Goal: Task Accomplishment & Management: Complete application form

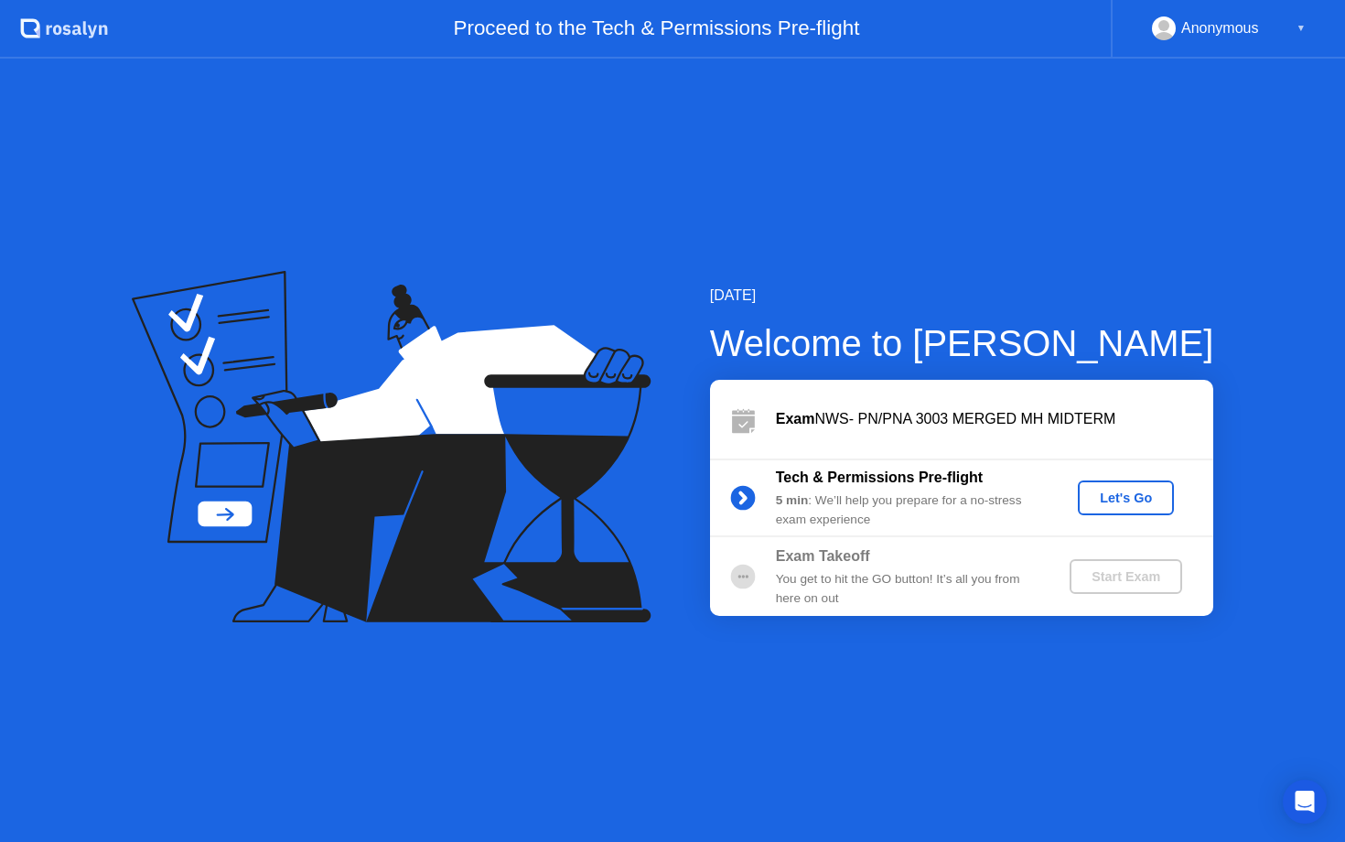
click at [1117, 494] on div "Let's Go" at bounding box center [1125, 497] width 81 height 15
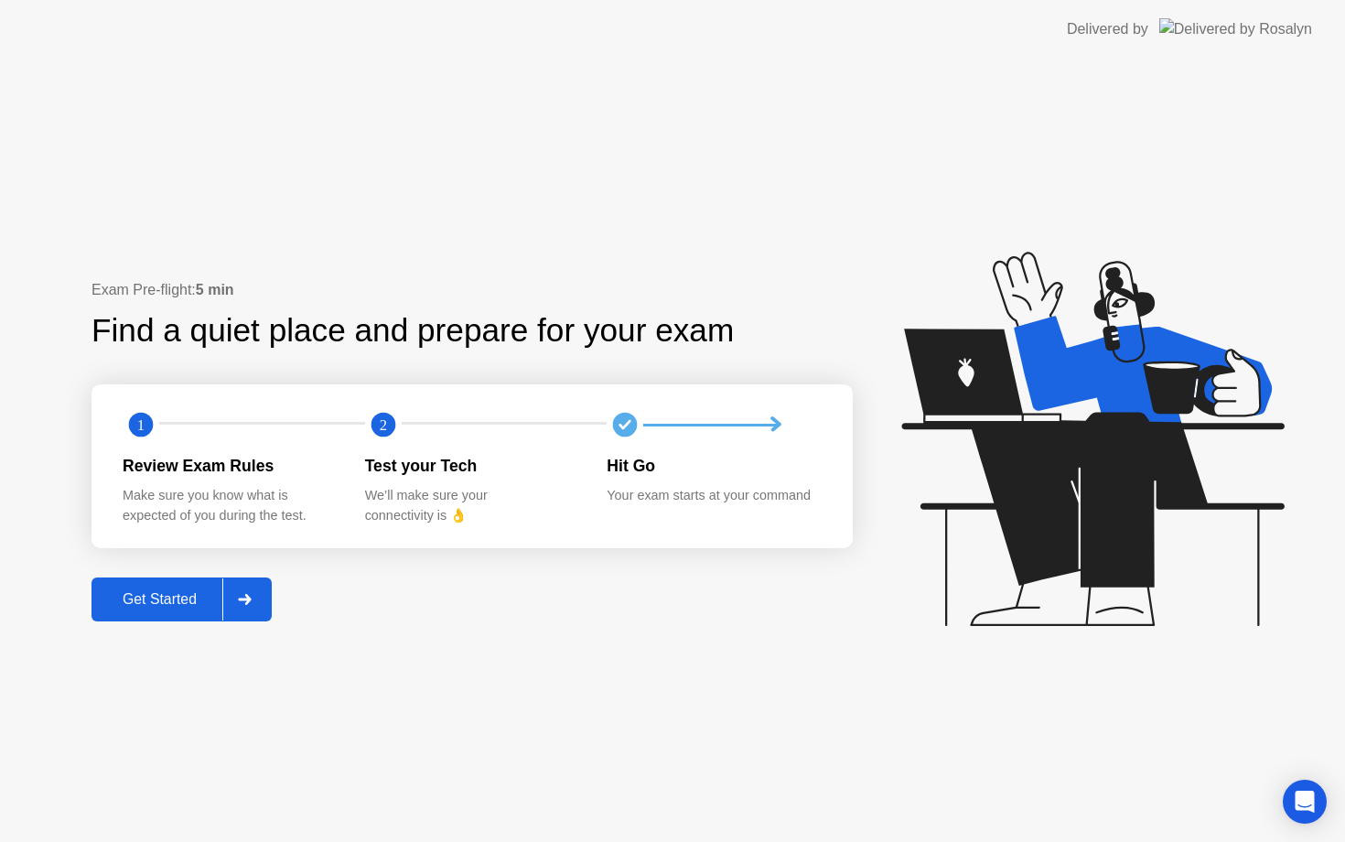
click at [199, 597] on div "Get Started" at bounding box center [159, 599] width 125 height 16
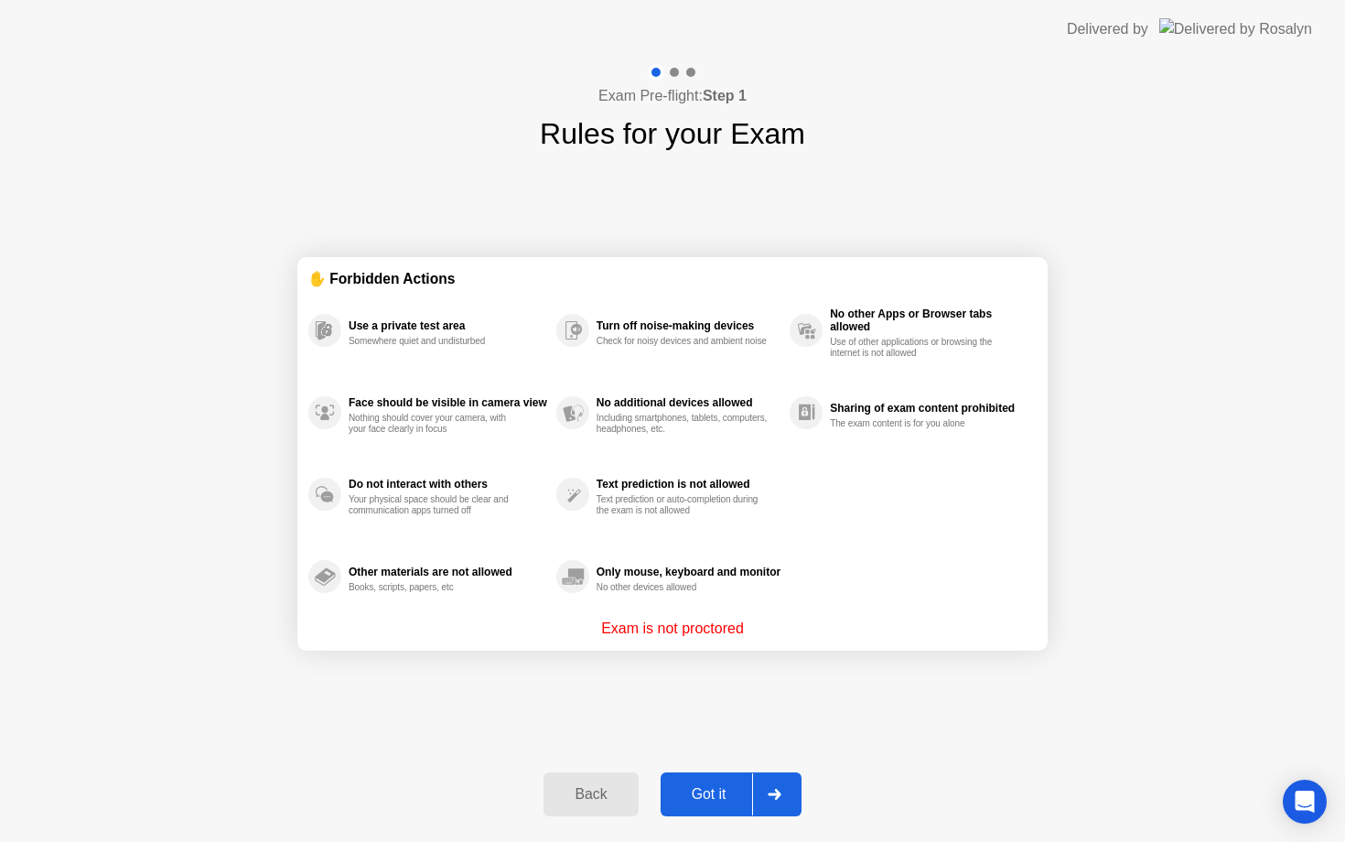
click at [709, 790] on div "Got it" at bounding box center [709, 794] width 86 height 16
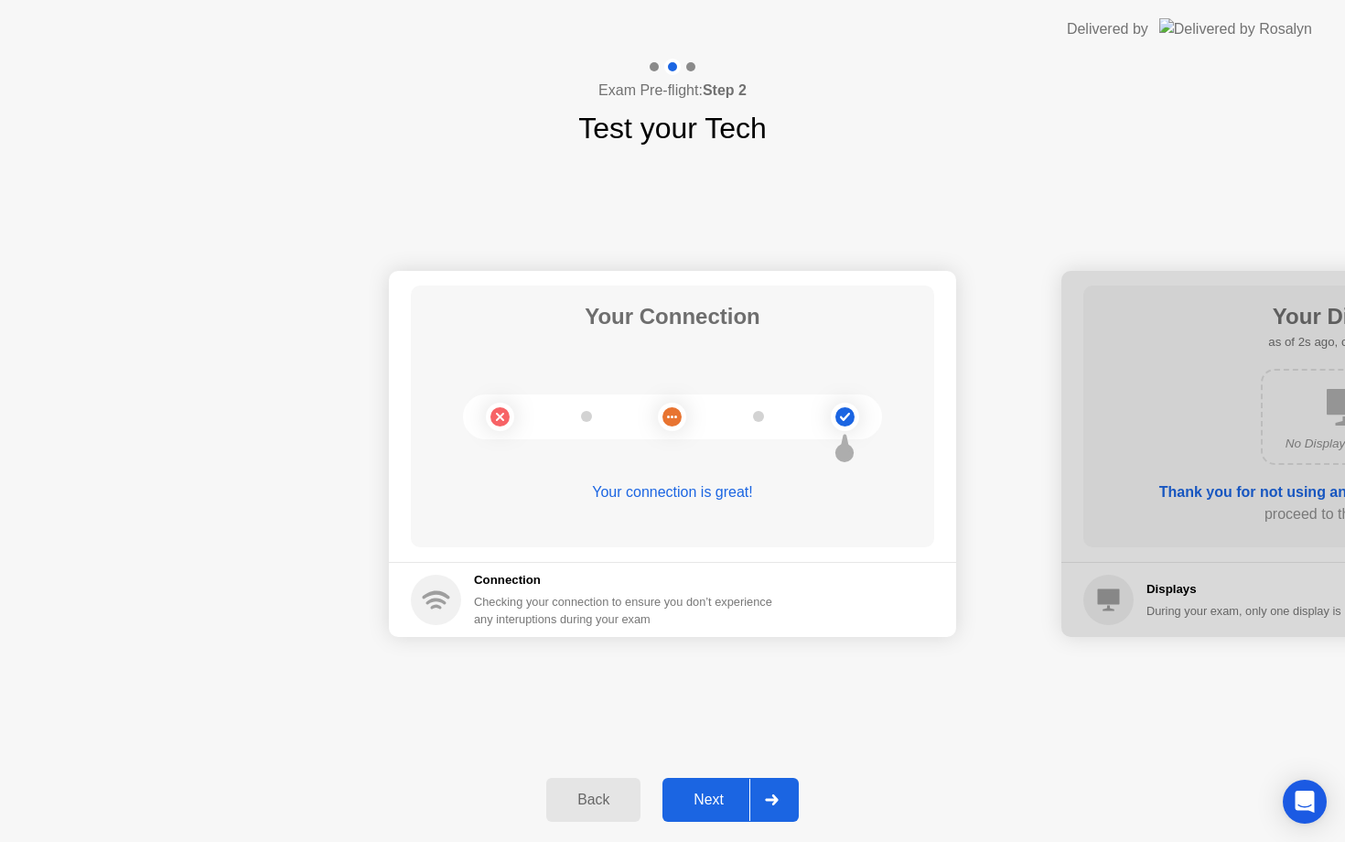
click at [711, 787] on button "Next" at bounding box center [730, 800] width 136 height 44
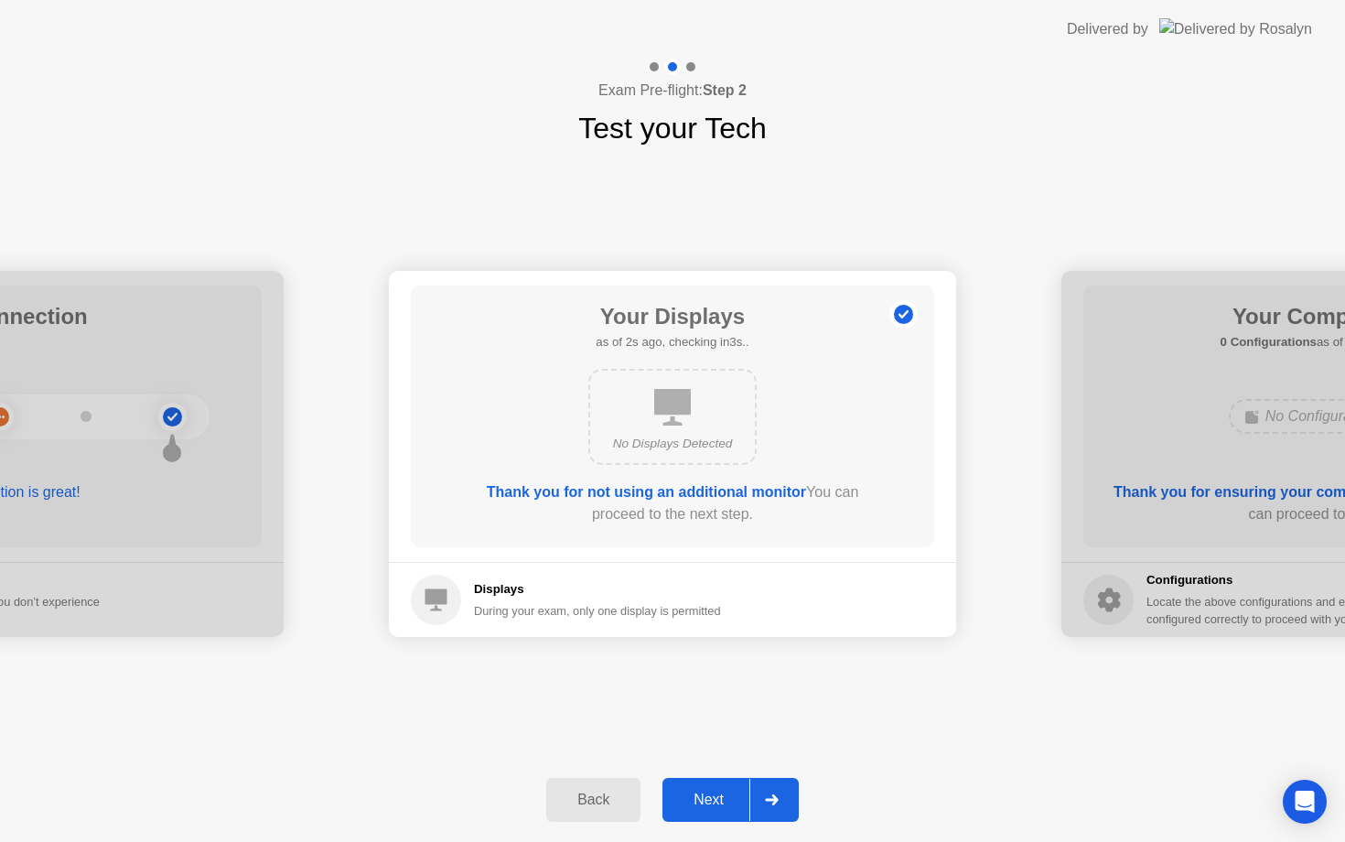
click at [719, 787] on button "Next" at bounding box center [730, 800] width 136 height 44
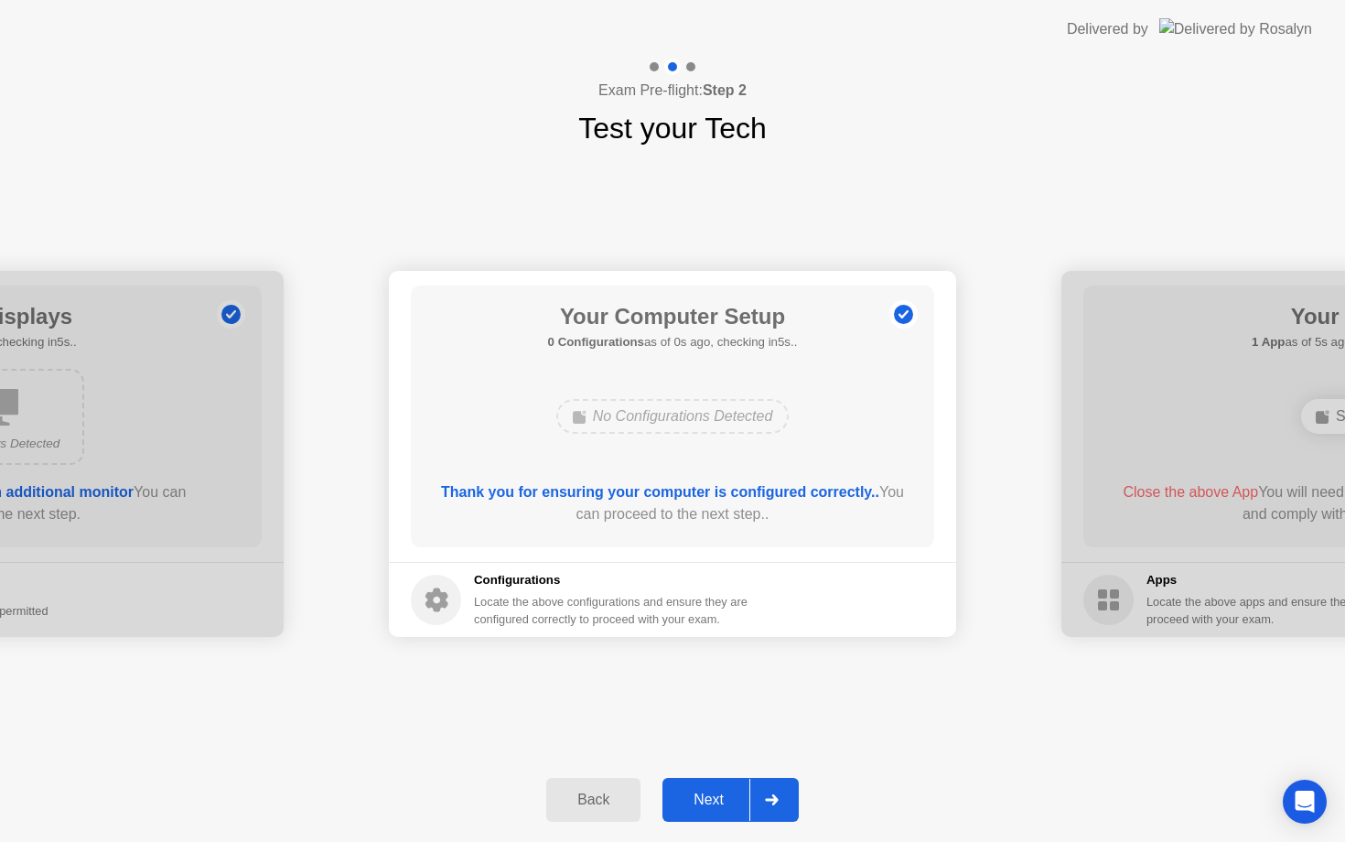
click at [719, 787] on button "Next" at bounding box center [730, 800] width 136 height 44
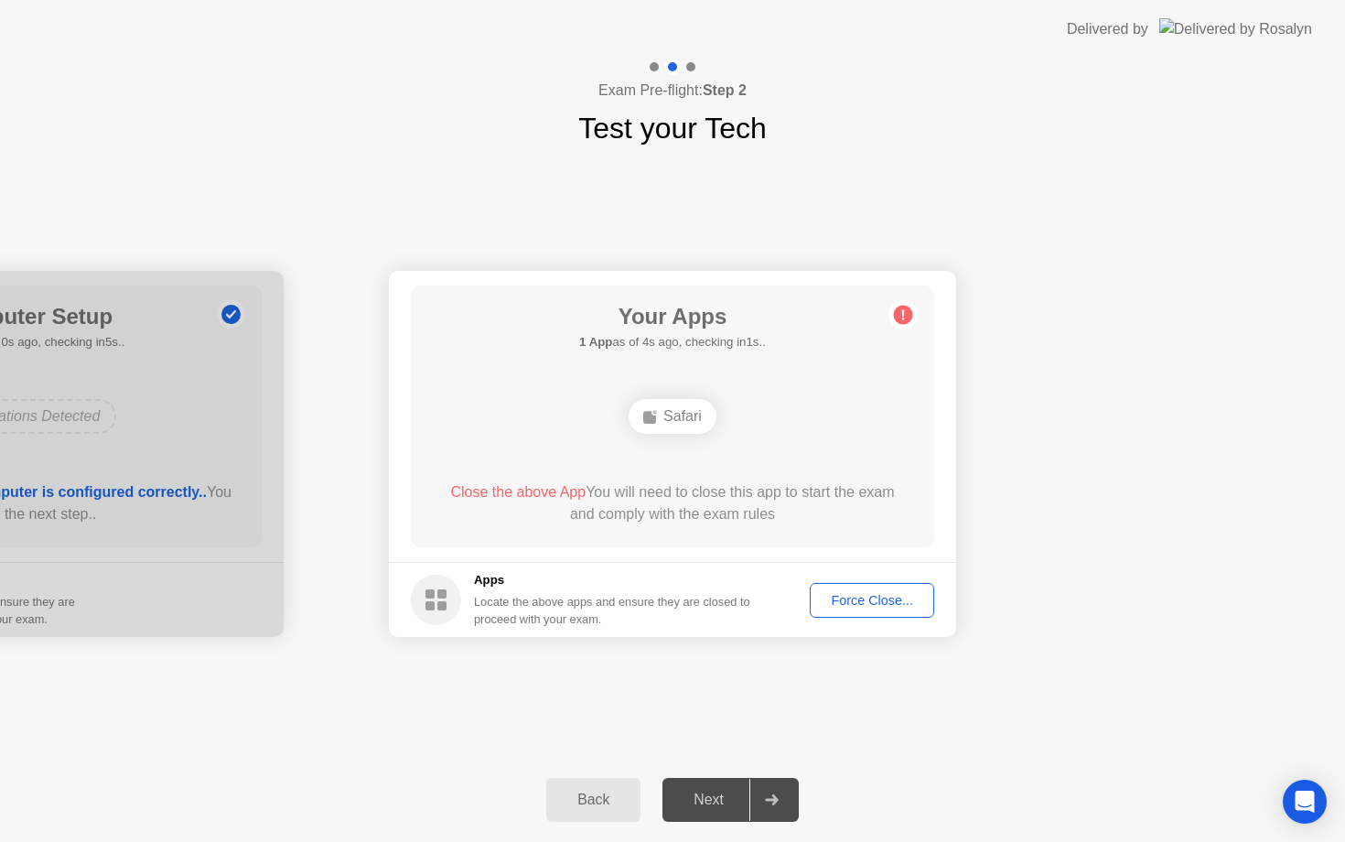
click at [697, 801] on div "Next" at bounding box center [708, 799] width 81 height 16
click at [873, 598] on div "Force Close..." at bounding box center [872, 600] width 112 height 15
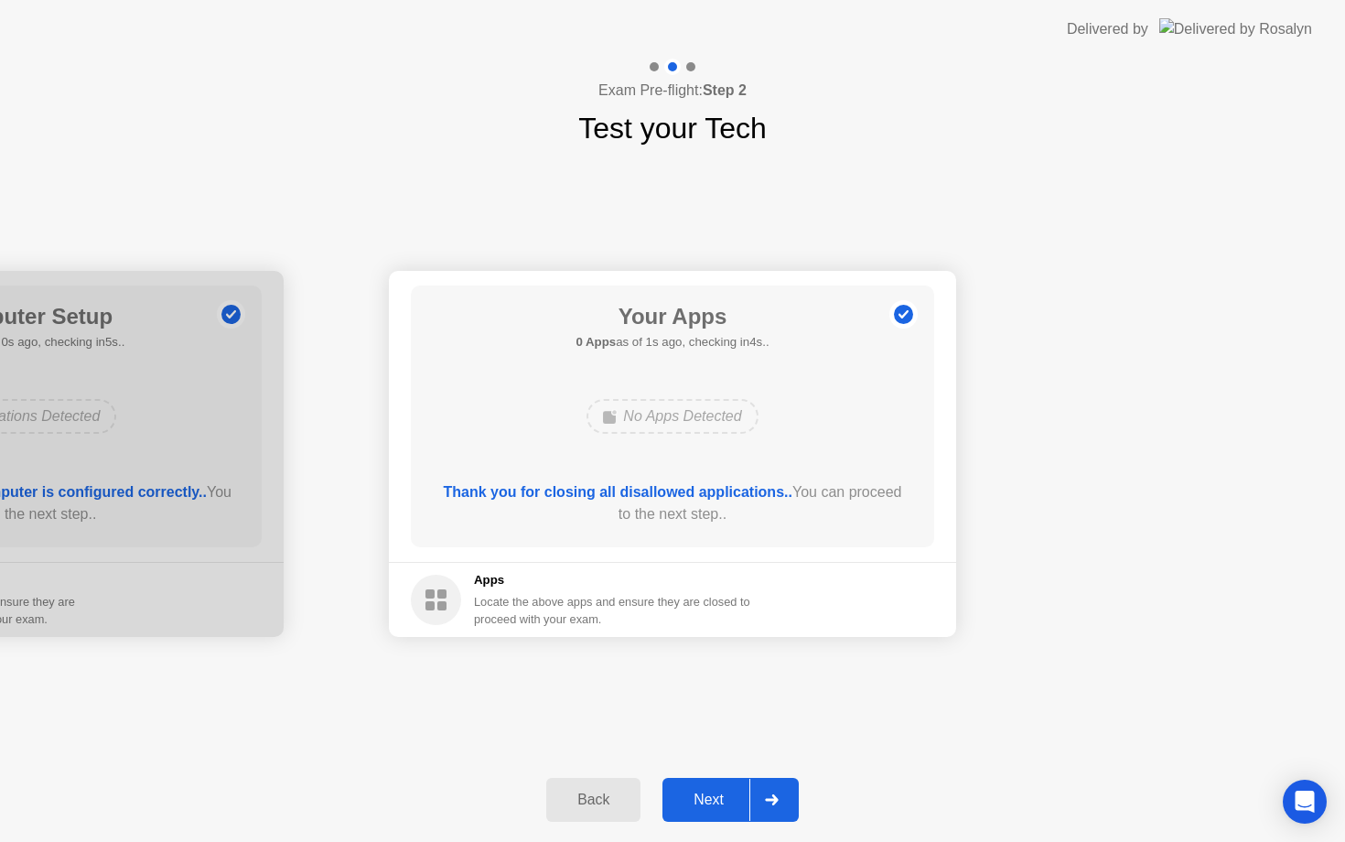
click at [715, 797] on div "Next" at bounding box center [708, 799] width 81 height 16
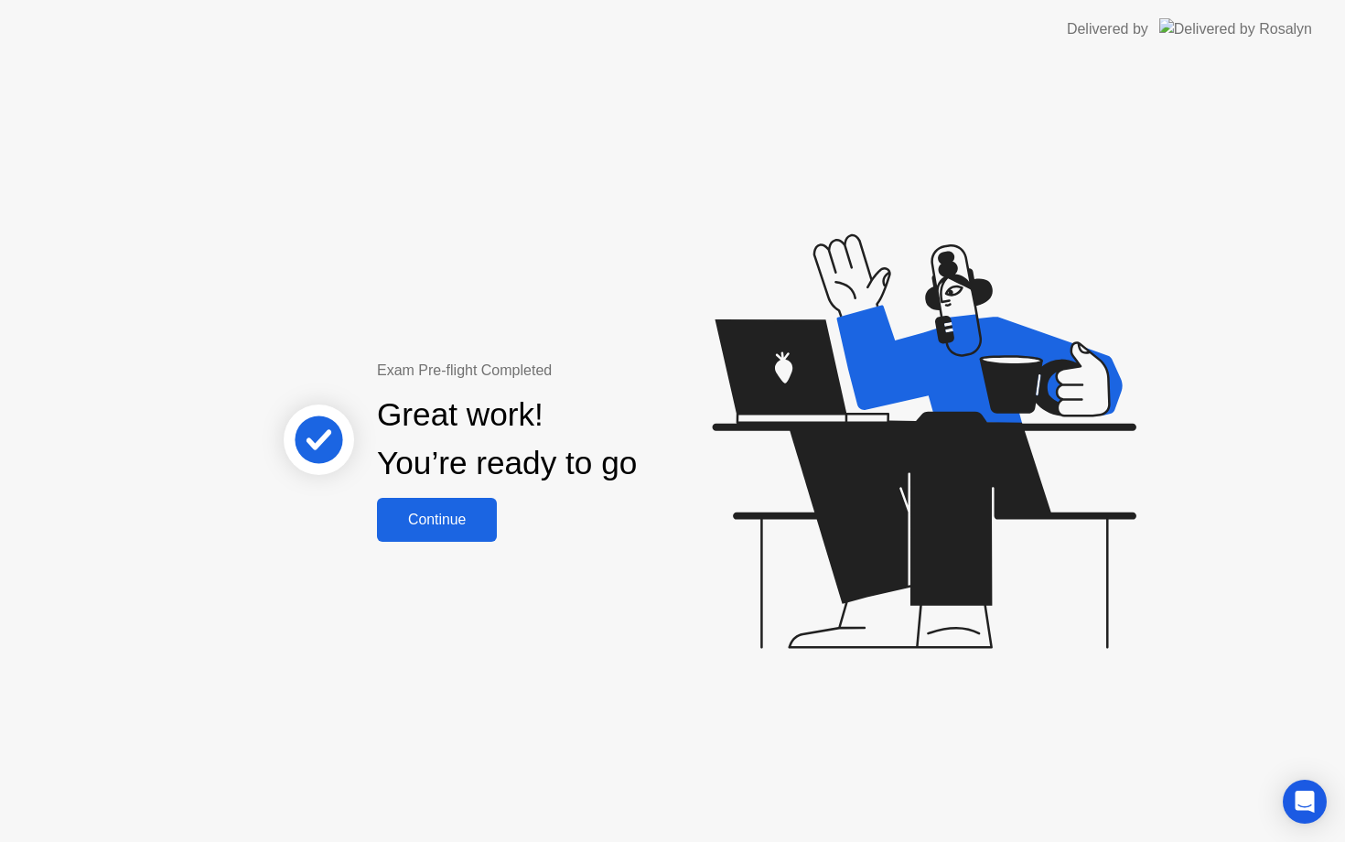
click at [428, 512] on div "Continue" at bounding box center [436, 519] width 109 height 16
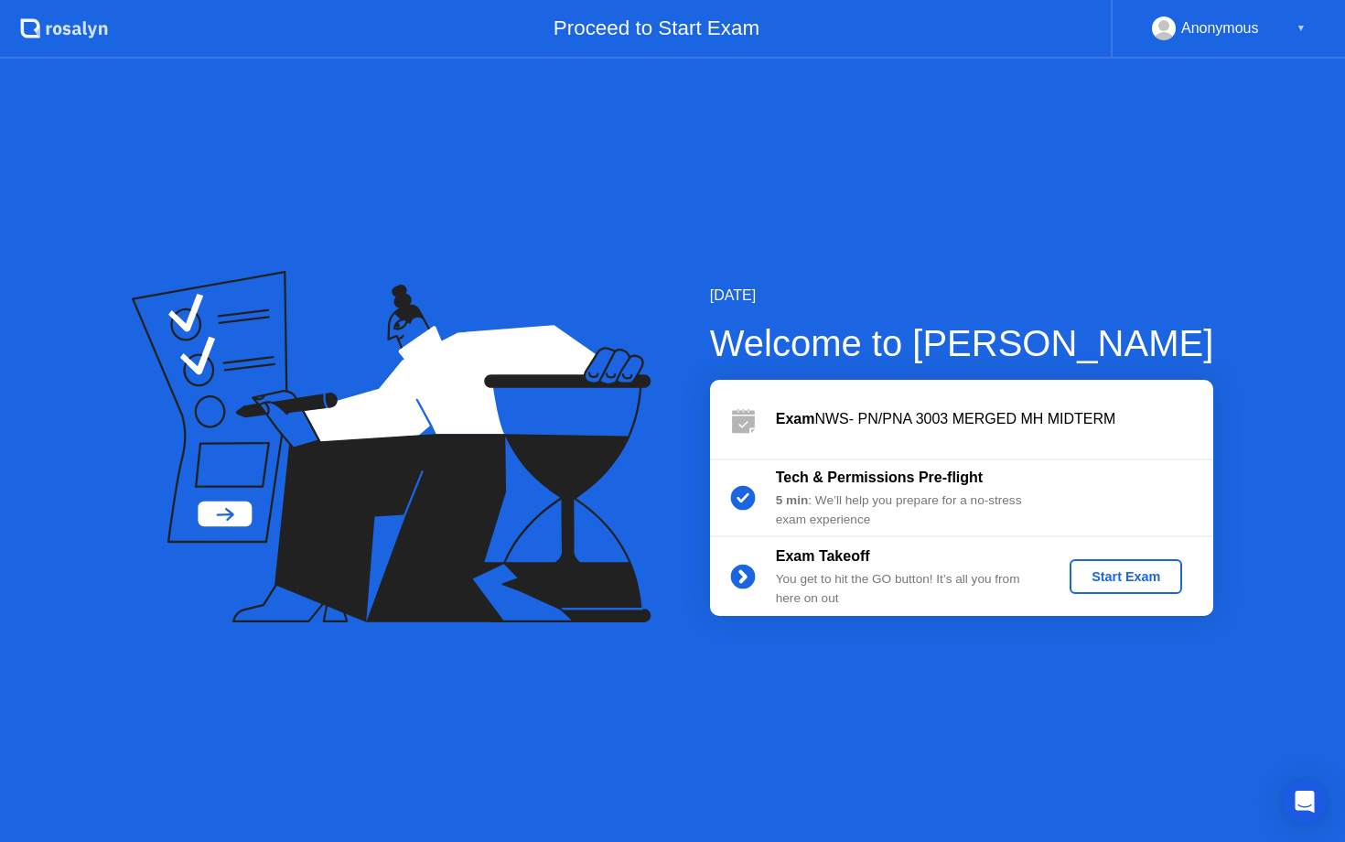
click at [1132, 580] on div "Start Exam" at bounding box center [1126, 576] width 98 height 15
